Goal: Task Accomplishment & Management: Use online tool/utility

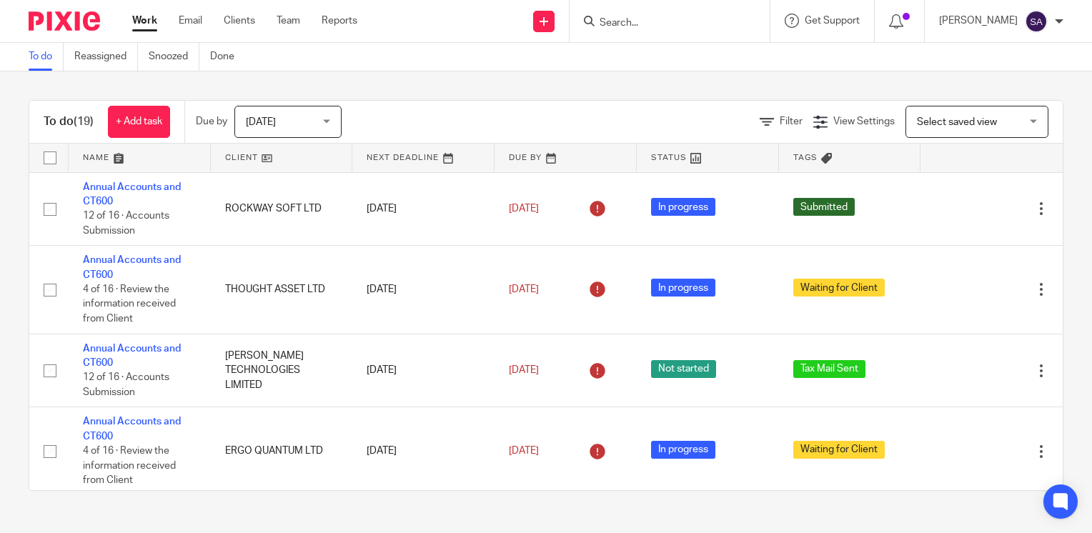
click at [657, 19] on input "Search" at bounding box center [662, 23] width 129 height 13
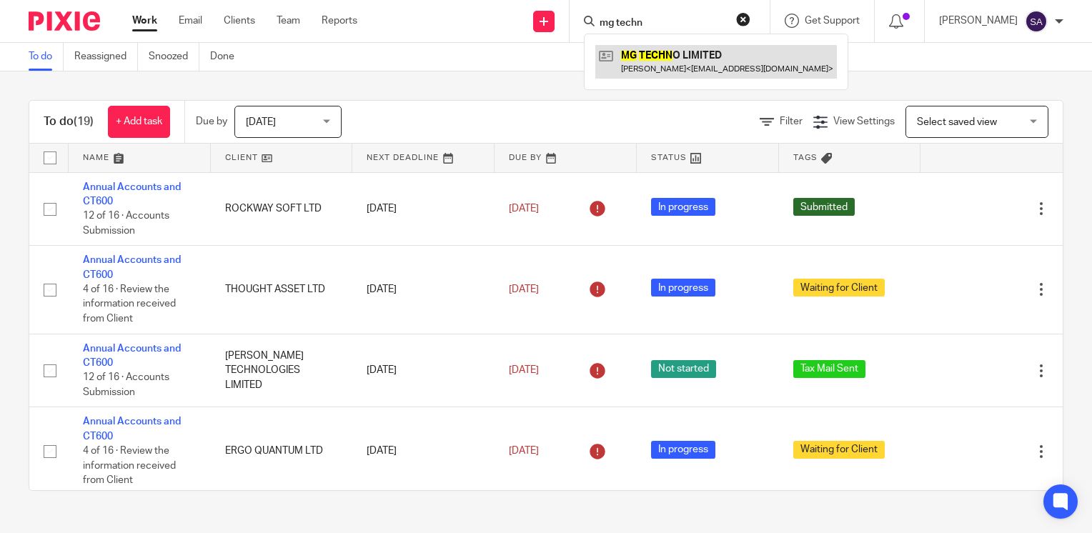
type input "mg techn"
click at [652, 58] on link at bounding box center [716, 61] width 242 height 33
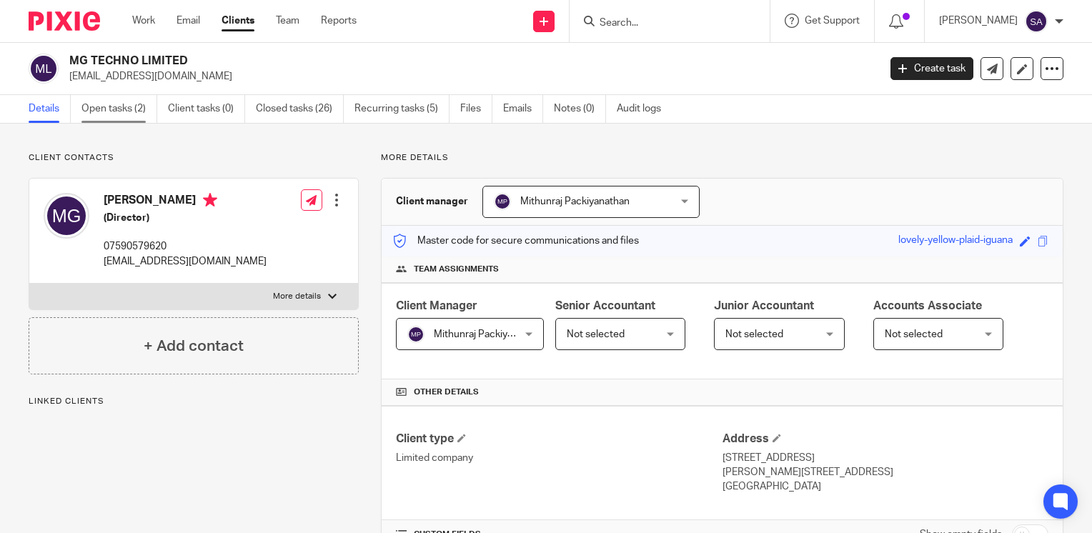
click at [100, 111] on link "Open tasks (2)" at bounding box center [119, 109] width 76 height 28
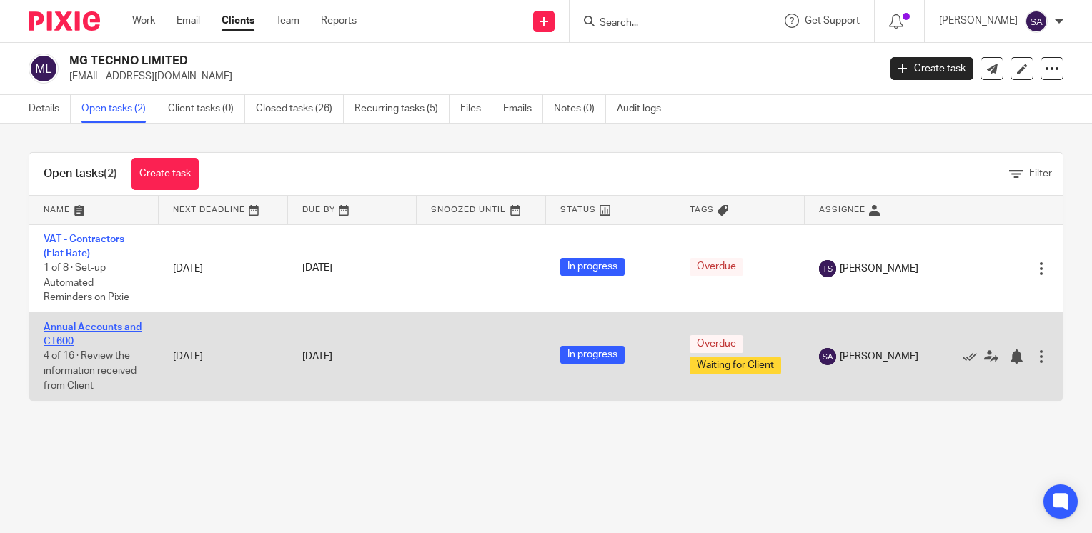
click at [119, 330] on link "Annual Accounts and CT600" at bounding box center [93, 334] width 98 height 24
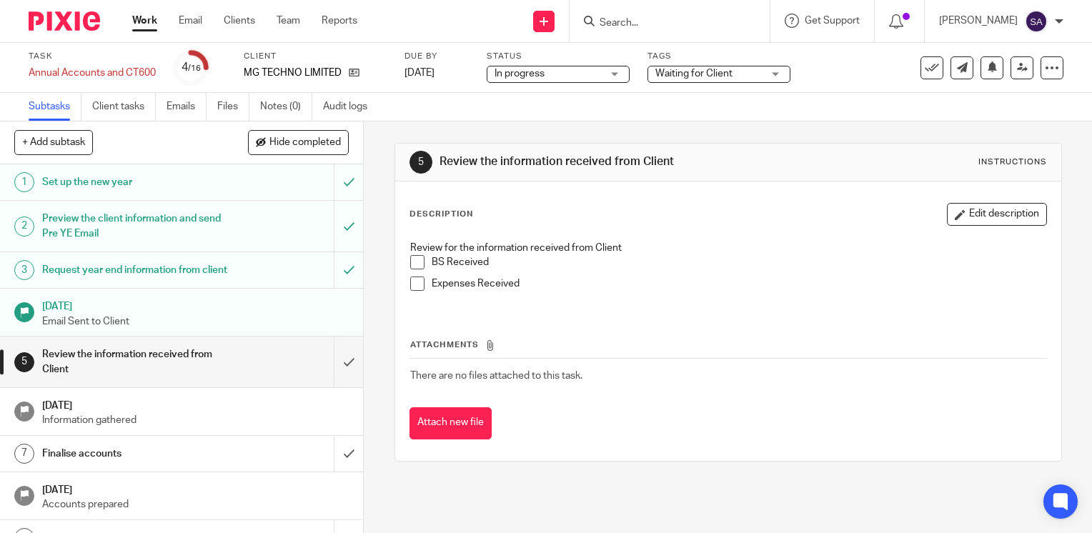
click at [180, 230] on h1 "Preview the client information and send Pre YE Email" at bounding box center [134, 226] width 185 height 36
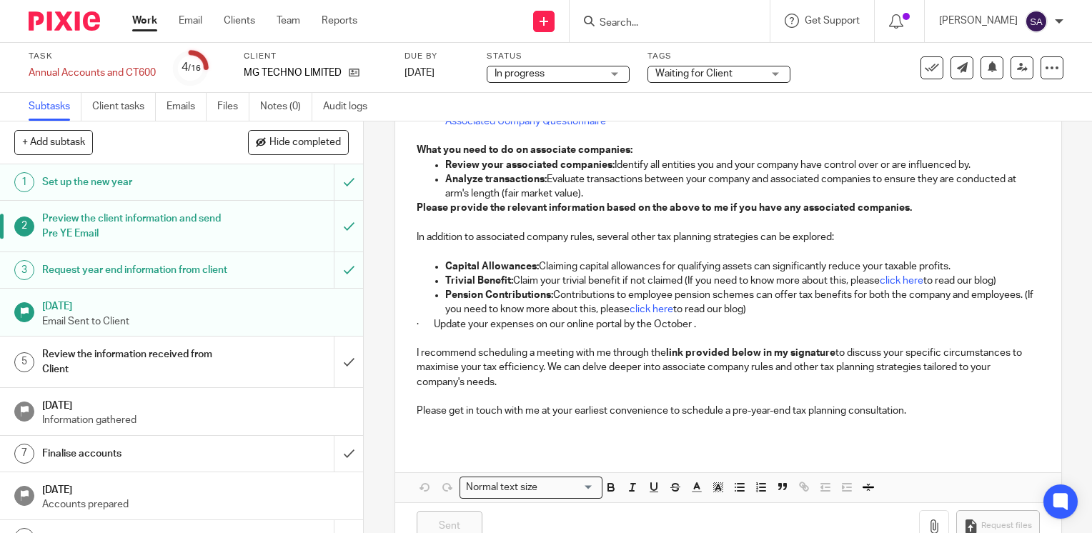
scroll to position [364, 0]
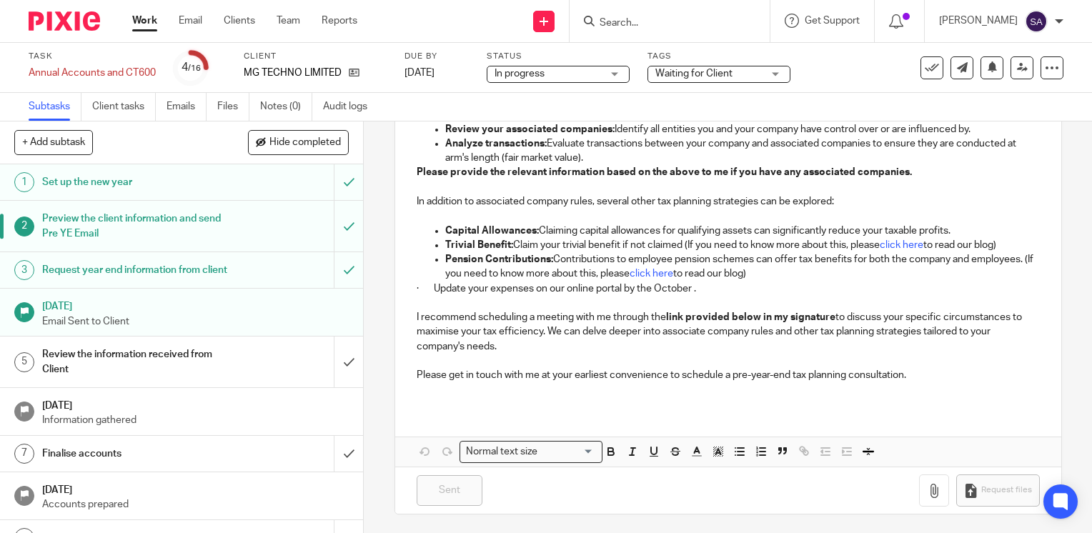
click at [134, 181] on h1 "Set up the new year" at bounding box center [134, 181] width 185 height 21
